Goal: Find specific page/section: Find specific page/section

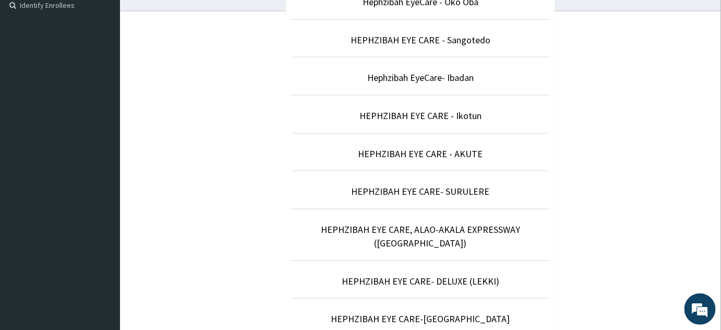
scroll to position [293, 0]
click at [453, 274] on link "HEPHZIBAH EYE CARE- DELUXE (LEKKI)" at bounding box center [421, 280] width 158 height 12
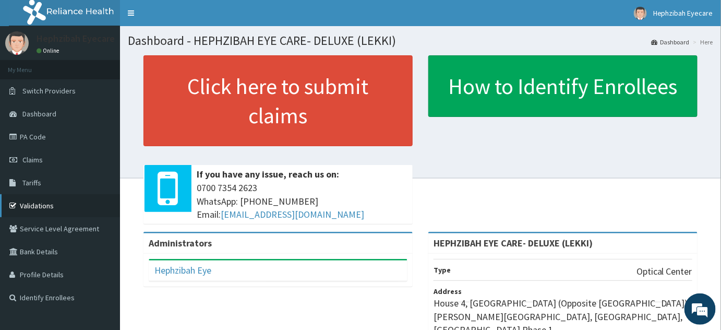
click at [54, 204] on link "Validations" at bounding box center [60, 205] width 120 height 23
